Goal: Task Accomplishment & Management: Use online tool/utility

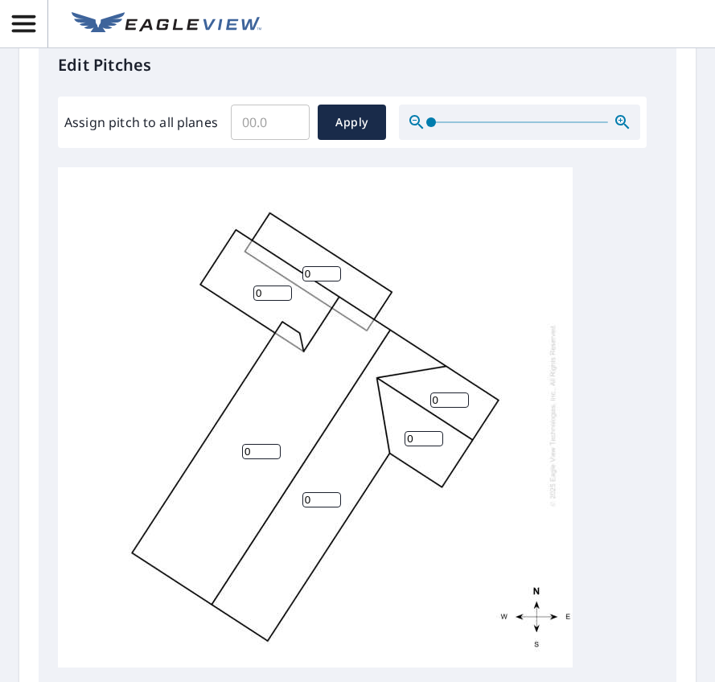
scroll to position [17, 0]
click at [262, 459] on input "0" at bounding box center [261, 451] width 39 height 15
type input "4"
click at [318, 508] on input "0" at bounding box center [322, 499] width 39 height 15
type input "4"
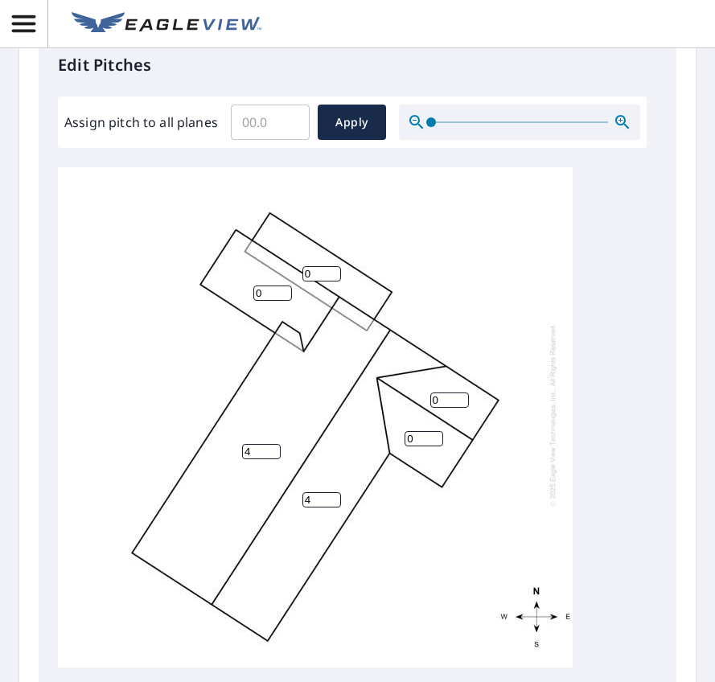
click at [444, 408] on input "0" at bounding box center [450, 400] width 39 height 15
type input "4"
click at [420, 447] on input "0" at bounding box center [424, 438] width 39 height 15
type input "4"
click at [266, 301] on input "0" at bounding box center [272, 293] width 39 height 15
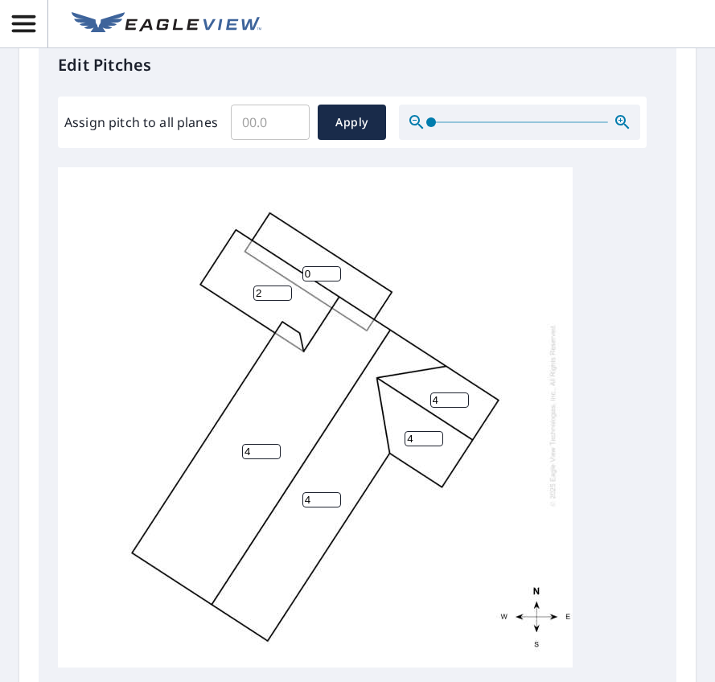
type input "2"
click at [314, 282] on input "0" at bounding box center [322, 273] width 39 height 15
type input "2"
click at [494, 339] on div "4 4 2 2 4 4" at bounding box center [315, 415] width 515 height 505
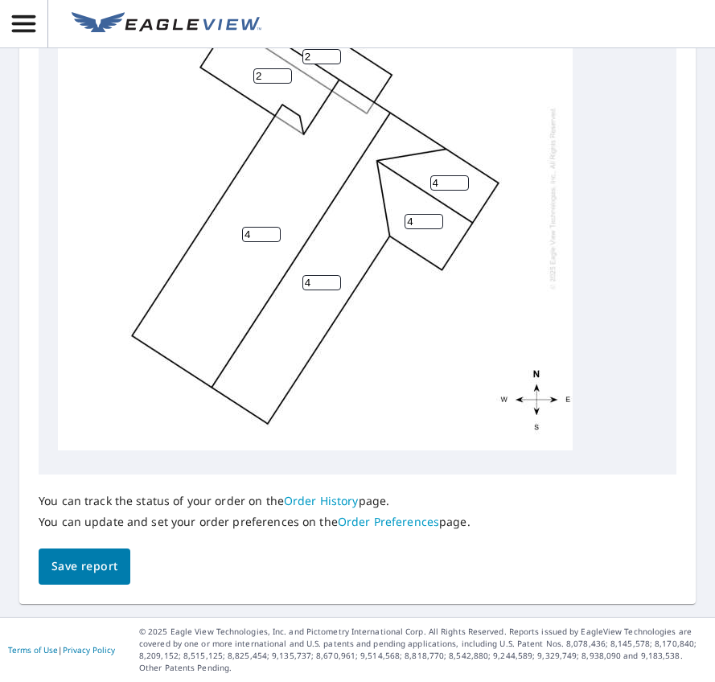
scroll to position [885, 0]
click at [106, 577] on span "Save report" at bounding box center [85, 567] width 66 height 20
click at [70, 371] on div "4 4 2 2 4 4" at bounding box center [315, 198] width 515 height 505
click at [74, 570] on span "Save report" at bounding box center [85, 568] width 66 height 20
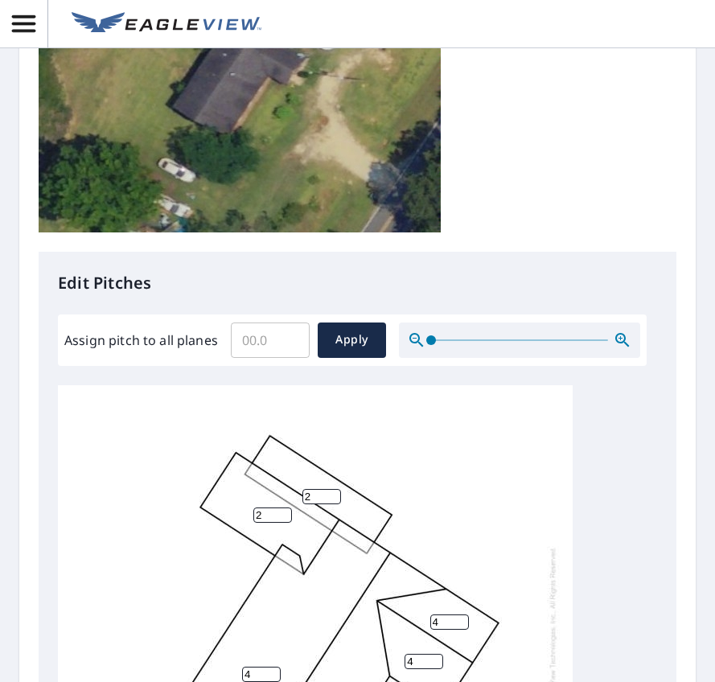
scroll to position [0, 0]
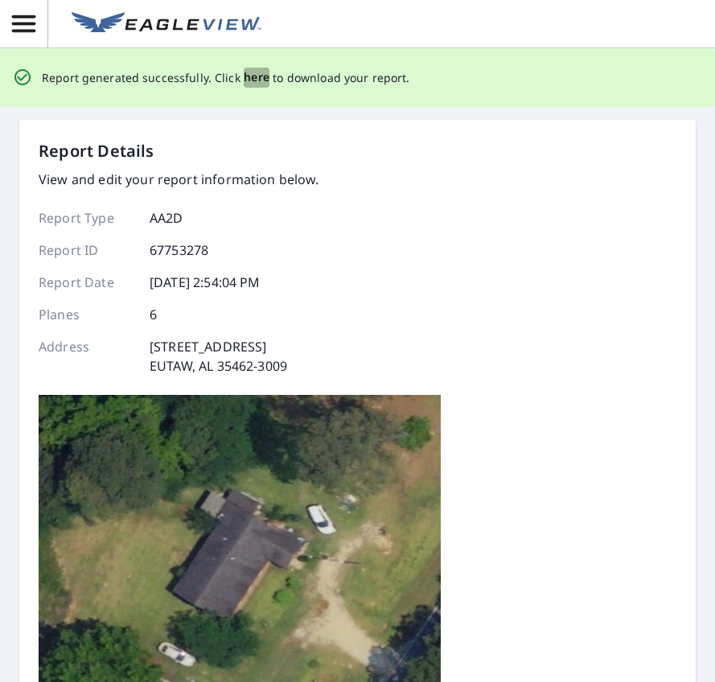
click at [253, 80] on span "here" at bounding box center [257, 78] width 27 height 20
